Goal: Transaction & Acquisition: Obtain resource

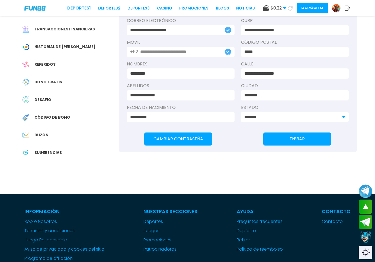
scroll to position [83, 0]
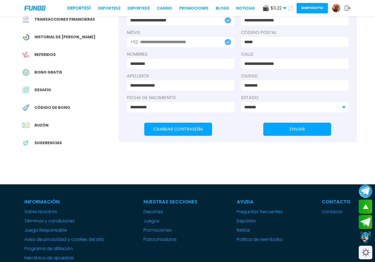
click at [64, 111] on div "Código de bono" at bounding box center [68, 108] width 100 height 12
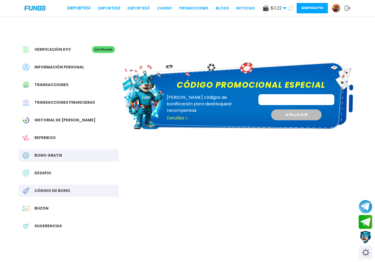
click at [347, 9] on icon at bounding box center [348, 7] width 6 height 5
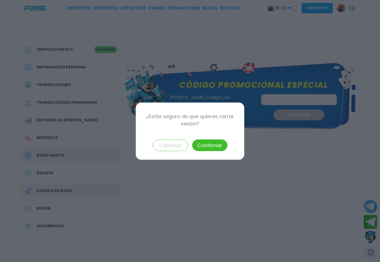
click at [210, 143] on button "Confirmar" at bounding box center [209, 145] width 35 height 12
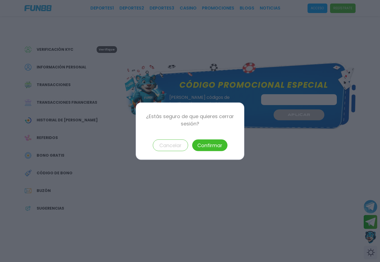
click at [210, 143] on button "Confirmar" at bounding box center [209, 145] width 35 height 12
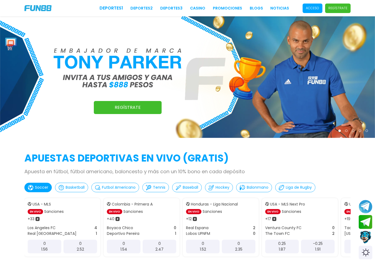
click at [313, 8] on p "Acceso" at bounding box center [312, 8] width 13 height 5
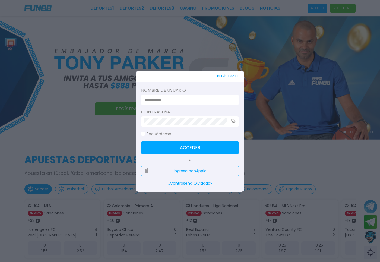
click at [199, 96] on div at bounding box center [190, 100] width 98 height 10
click at [186, 101] on input at bounding box center [188, 100] width 88 height 7
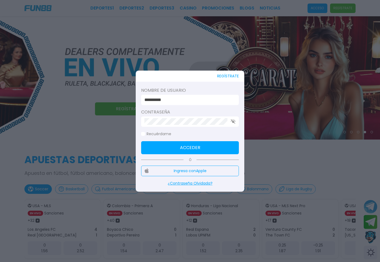
type input "**********"
click at [173, 153] on button "Acceder" at bounding box center [190, 147] width 98 height 13
